Goal: Check status: Check status

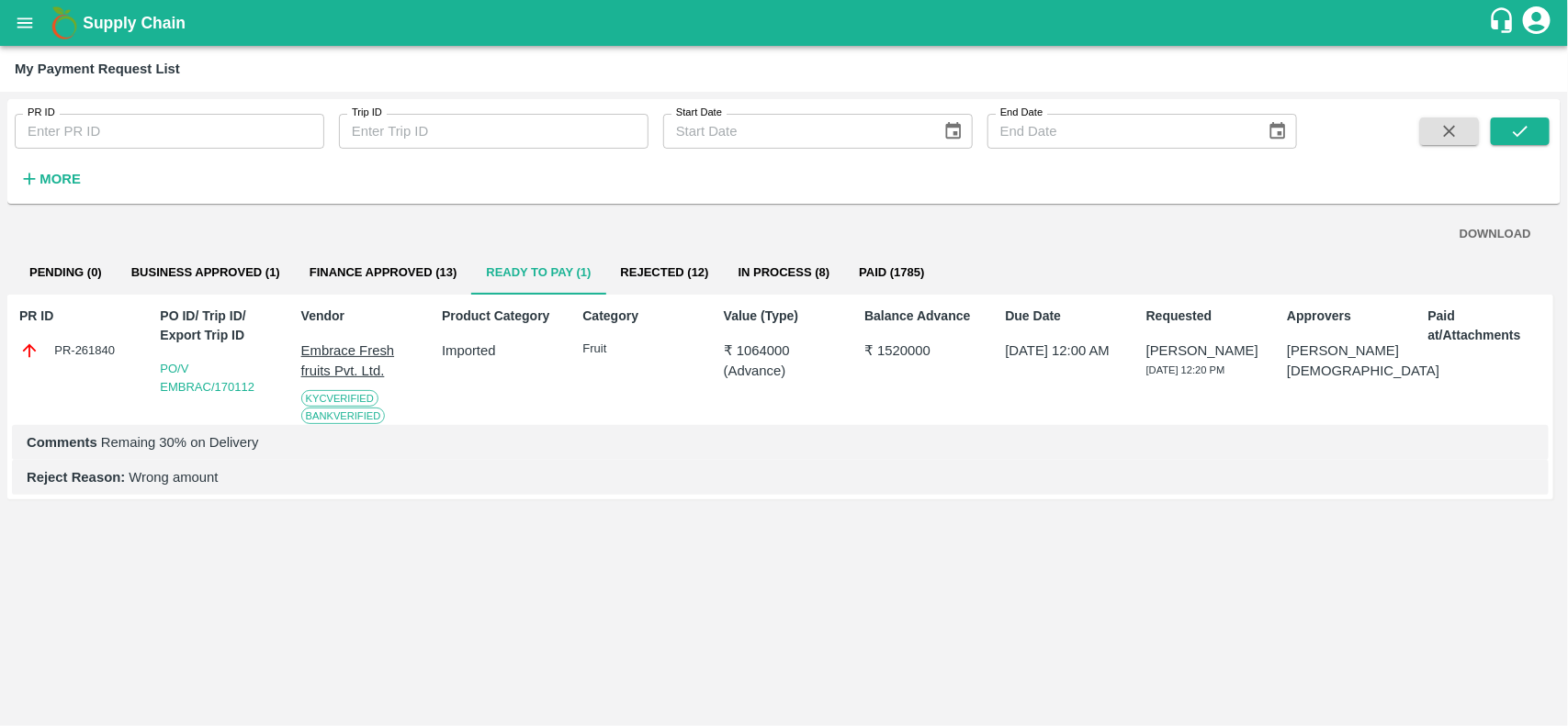
click at [396, 365] on p "Embrace Fresh fruits Pvt. Ltd." at bounding box center [361, 361] width 120 height 42
click at [759, 286] on button "In Process (8)" at bounding box center [784, 272] width 121 height 44
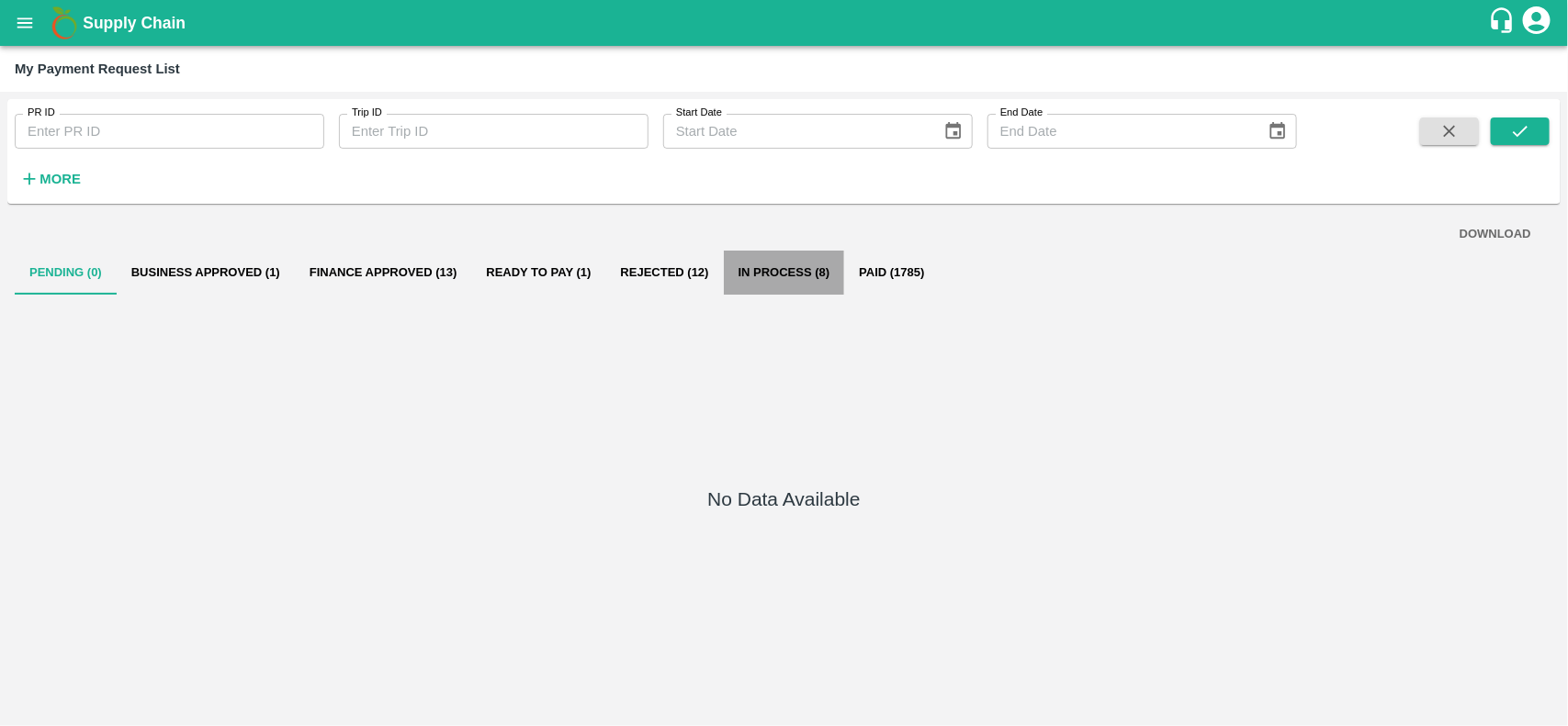
click at [762, 286] on button "In Process (8)" at bounding box center [784, 272] width 121 height 44
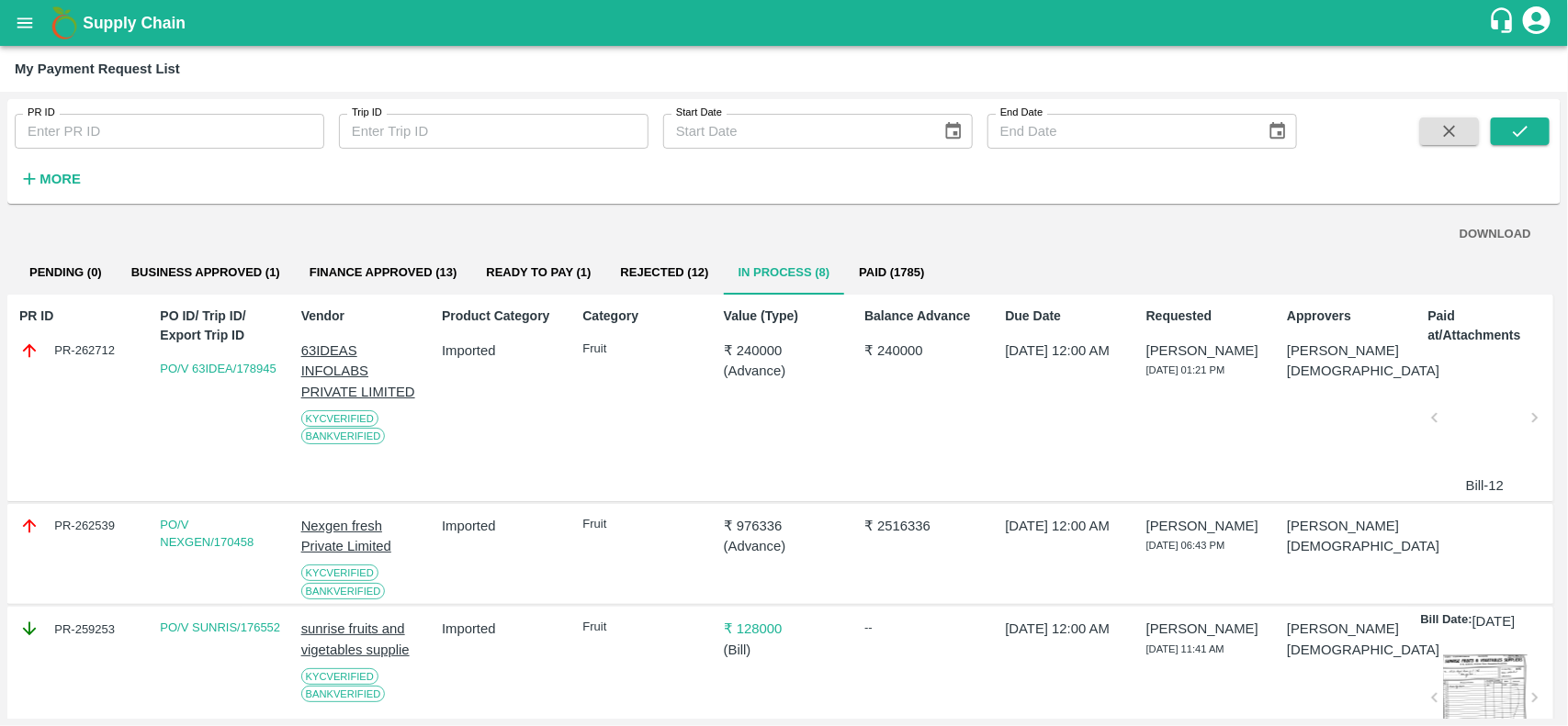
click at [101, 353] on div "PR-262712" at bounding box center [80, 350] width 120 height 20
copy div "262712"
